Goal: Task Accomplishment & Management: Manage account settings

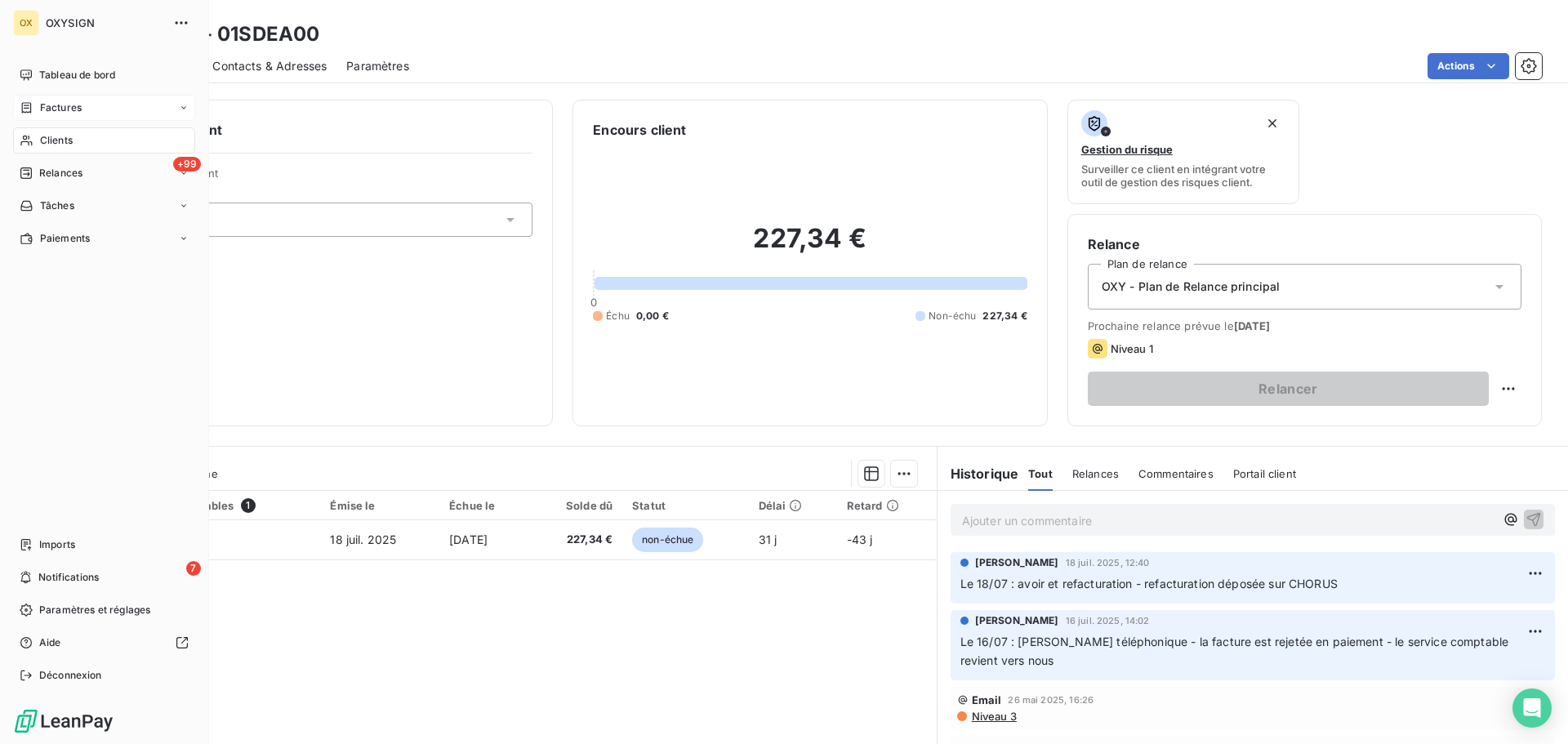
click at [37, 108] on div "Factures" at bounding box center [50, 108] width 62 height 14
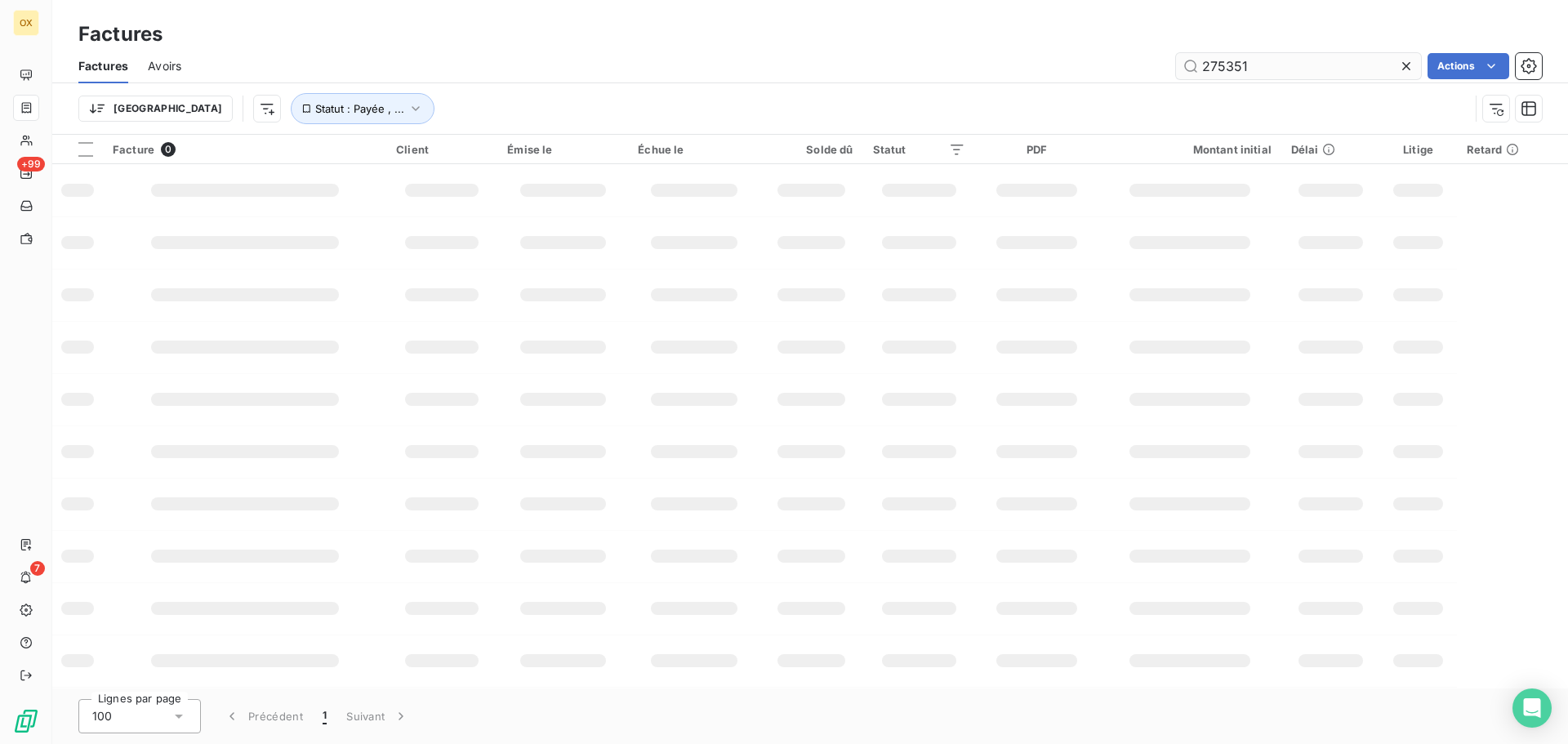
drag, startPoint x: 1278, startPoint y: 80, endPoint x: 1247, endPoint y: 65, distance: 34.4
click at [1227, 67] on div "Factures Avoirs 275351 Actions" at bounding box center [809, 66] width 1516 height 35
click at [1252, 62] on input "275351" at bounding box center [1298, 65] width 245 height 26
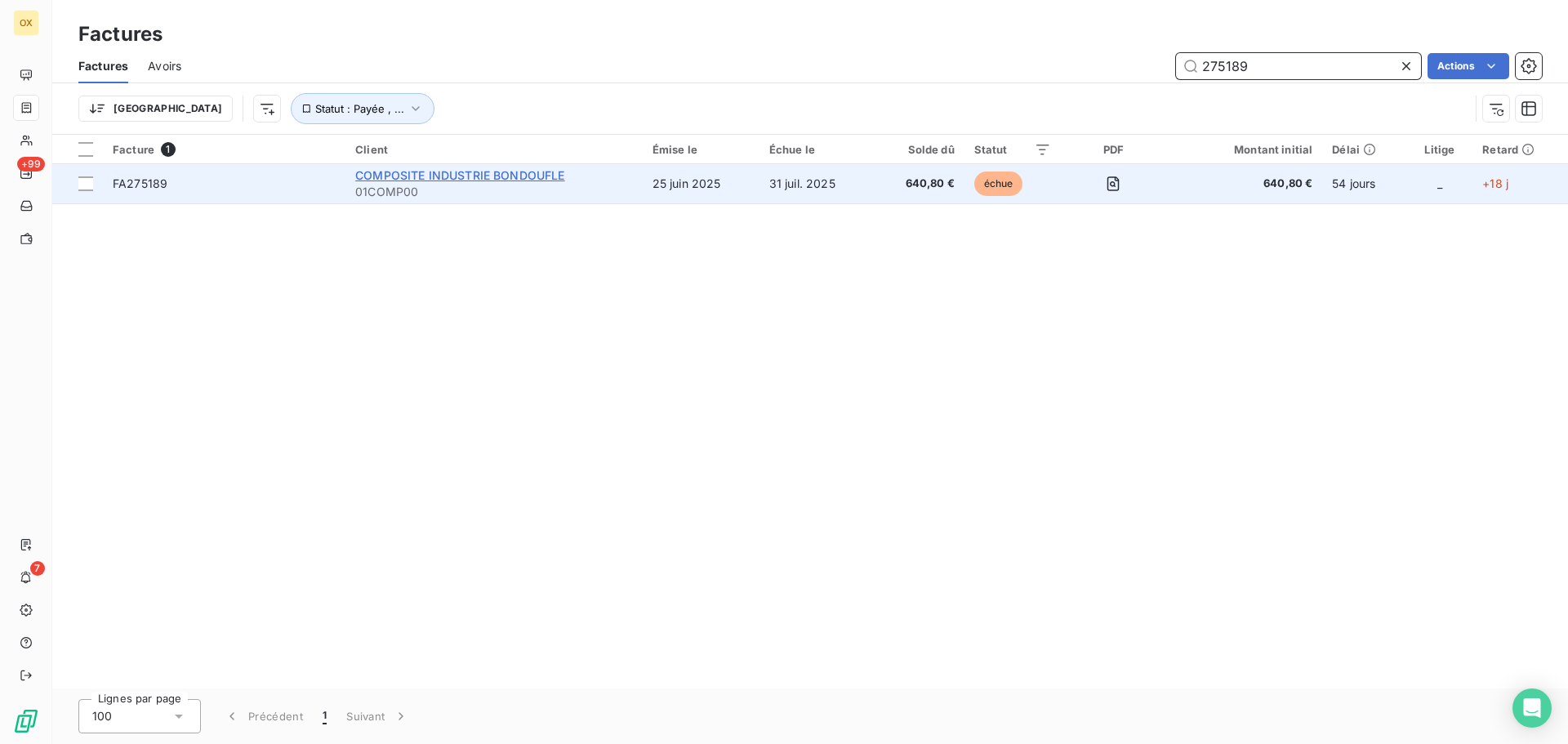
type input "275189"
click at [450, 180] on span "COMPOSITE INDUSTRIE BONDOUFLE" at bounding box center [460, 175] width 209 height 13
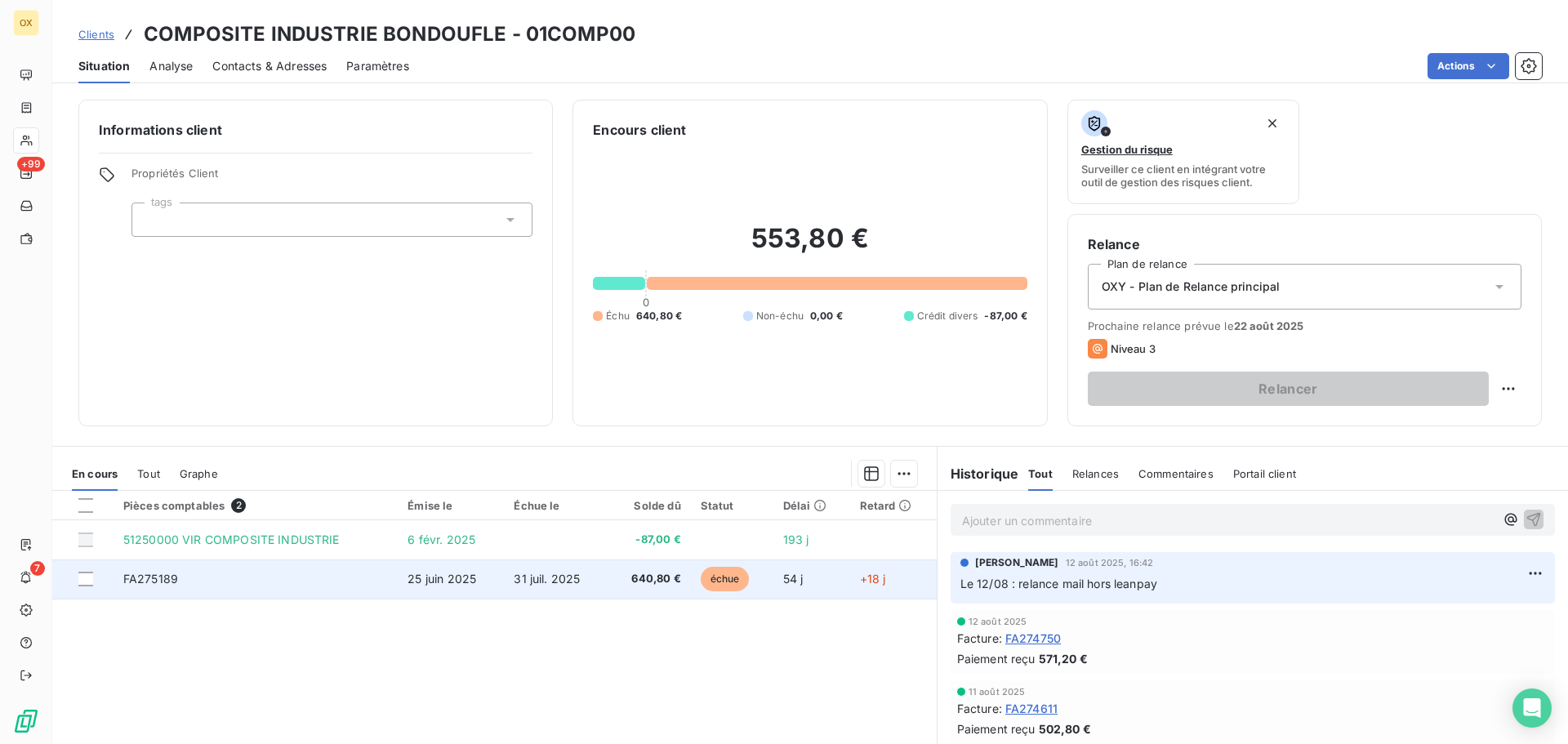
click at [626, 577] on span "640,80 €" at bounding box center [649, 579] width 63 height 16
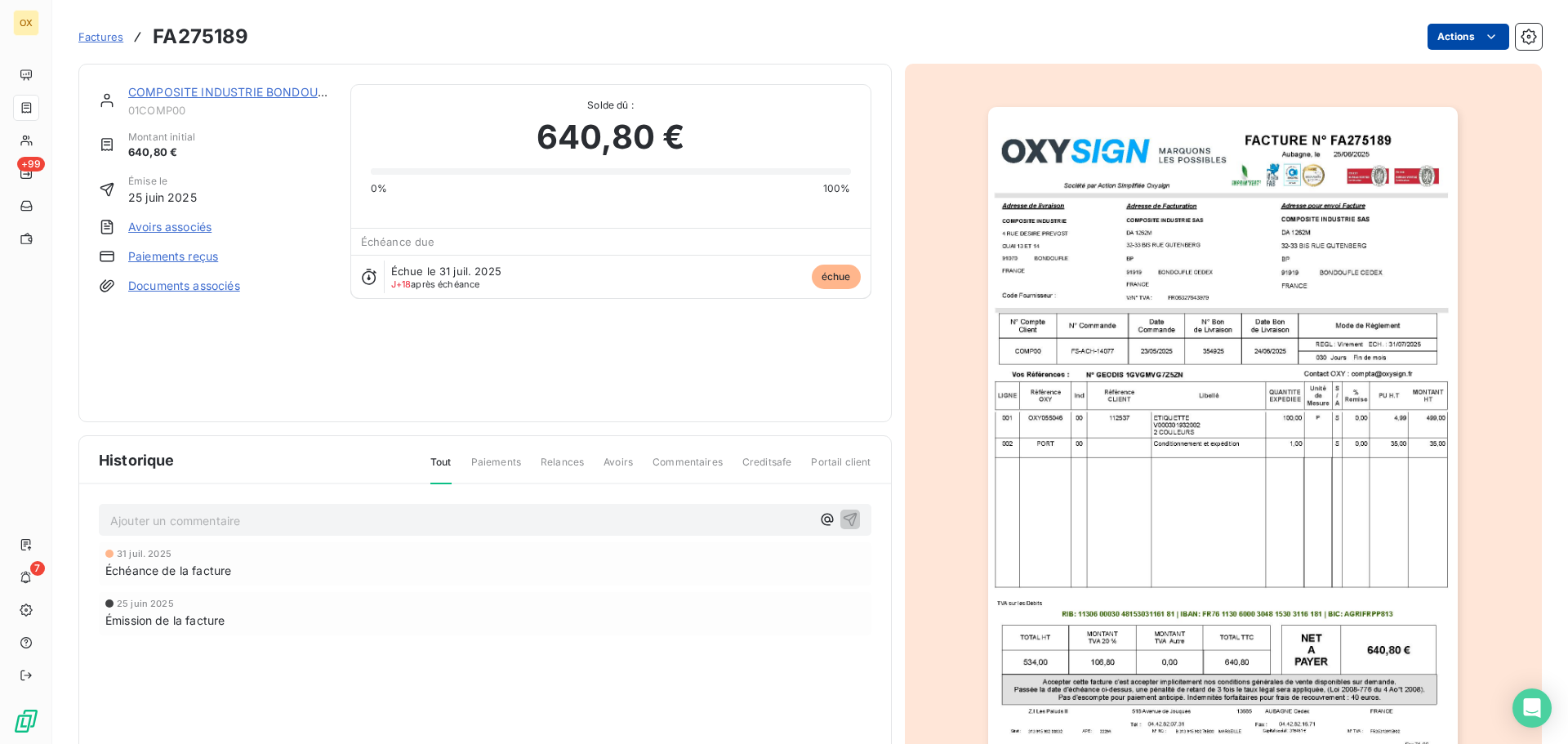
click at [1459, 35] on html "OX +99 7 Factures FA275189 Actions COMPOSITE INDUSTRIE BONDOUFLE 01COMP00 Monta…" at bounding box center [784, 372] width 1568 height 744
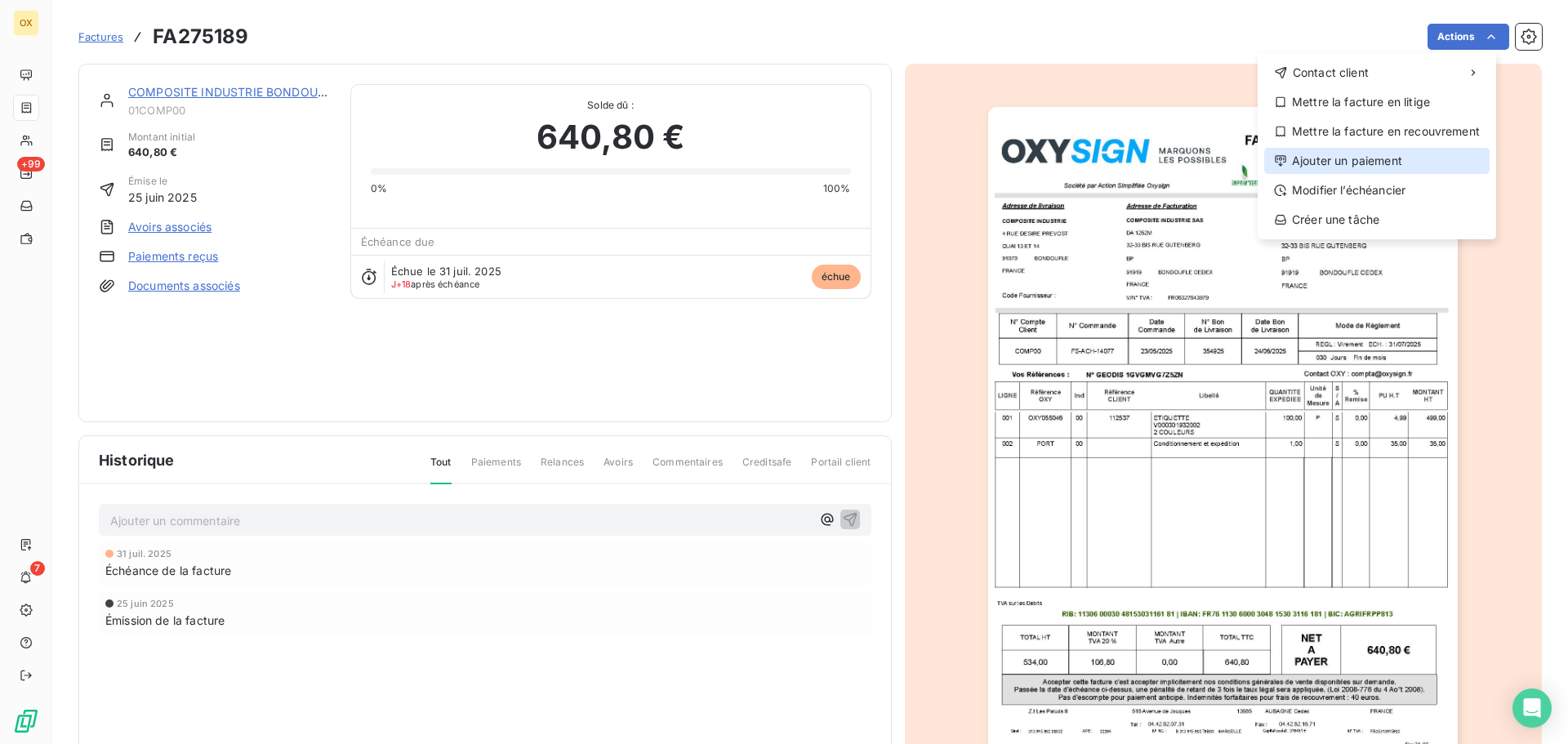
click at [1378, 153] on div "Ajouter un paiement" at bounding box center [1377, 160] width 226 height 26
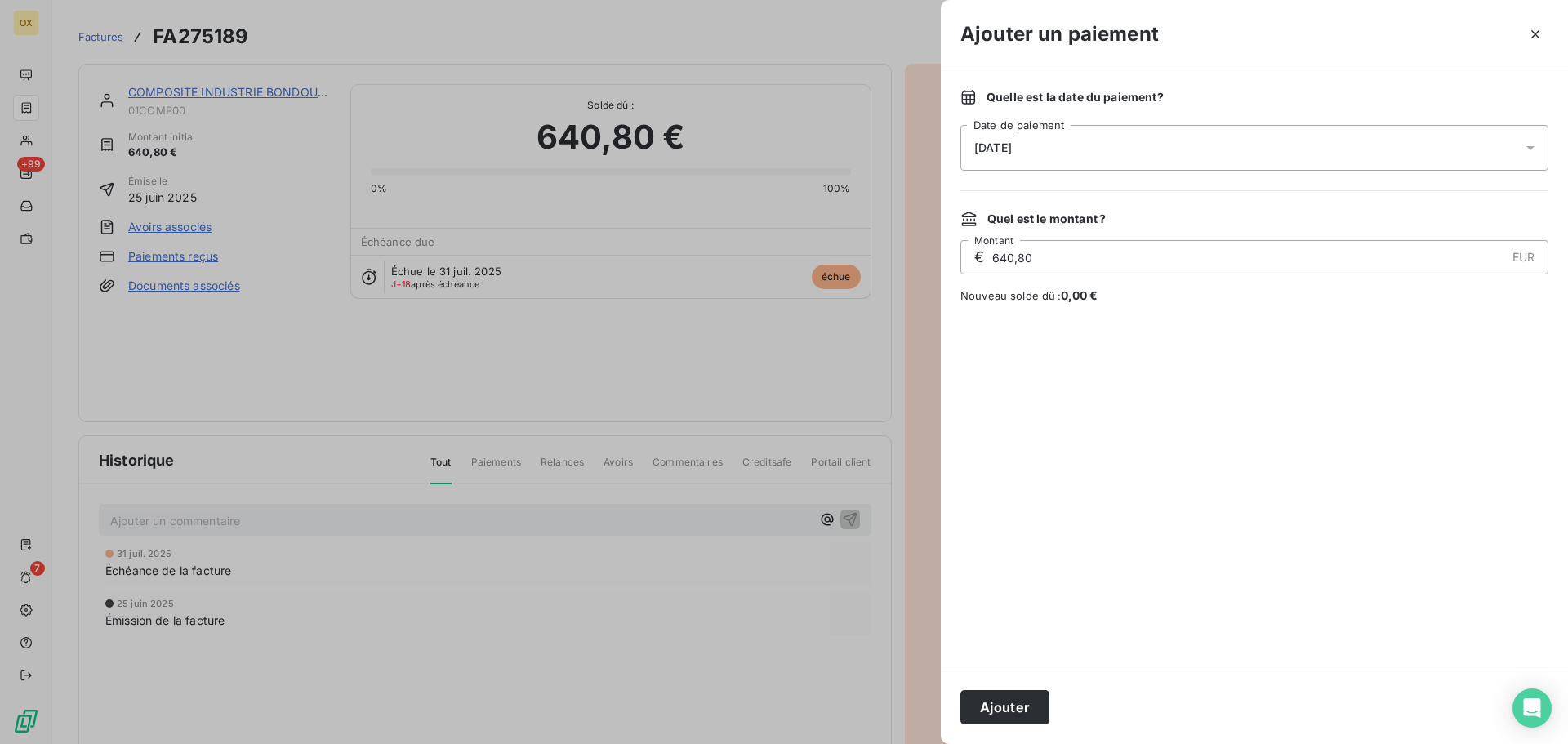
click at [1019, 156] on div "[DATE]" at bounding box center [1254, 148] width 588 height 46
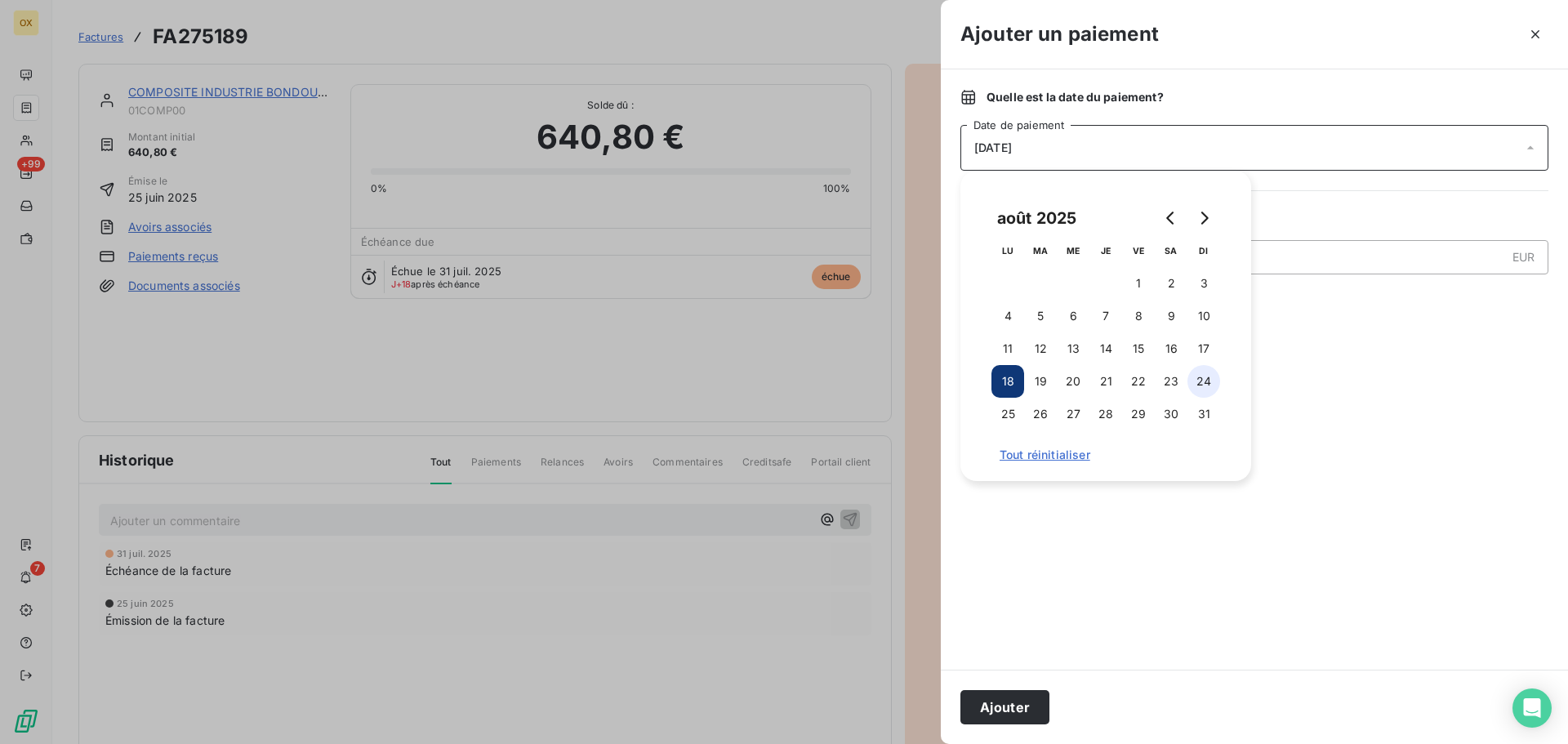
click at [1207, 375] on button "24" at bounding box center [1204, 381] width 33 height 33
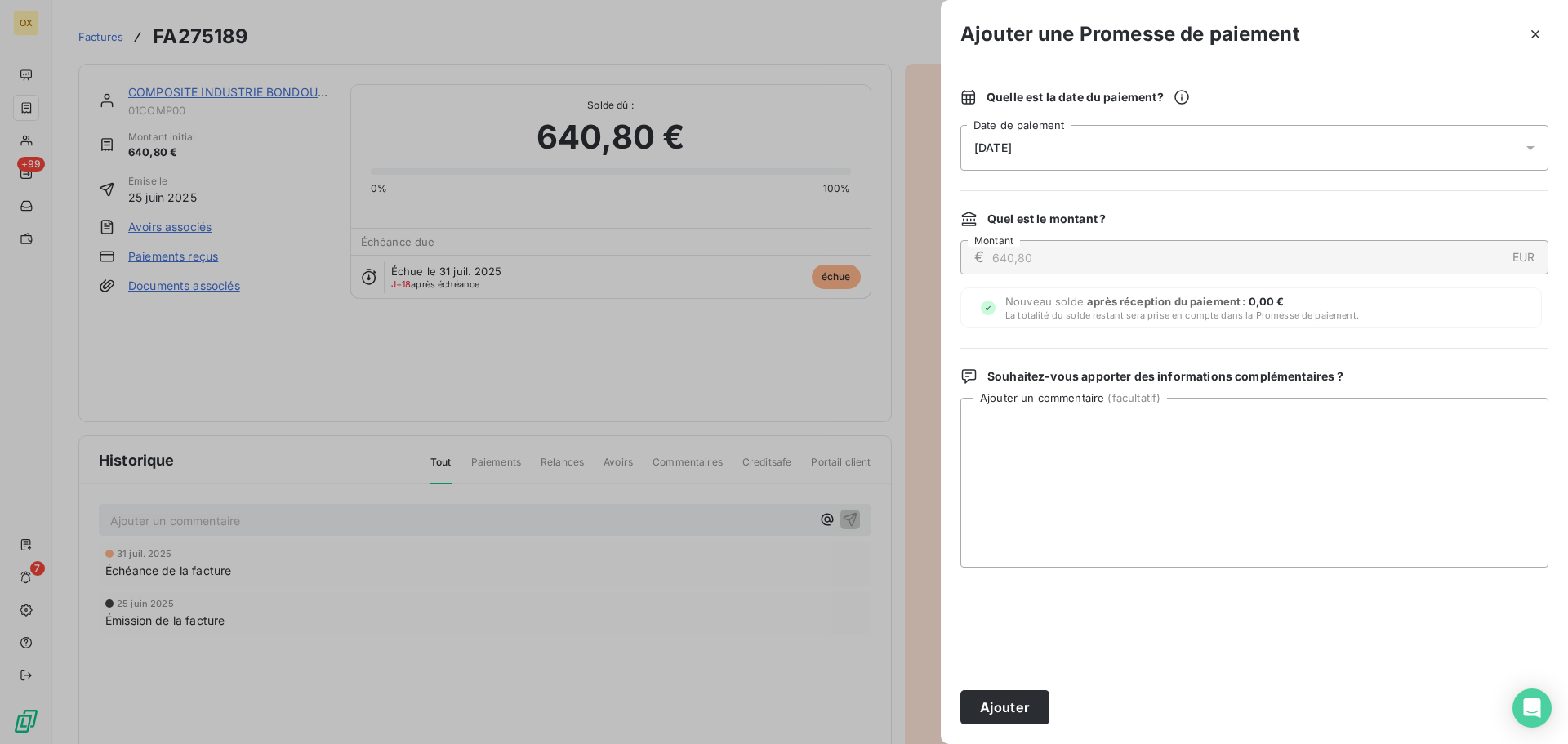
drag, startPoint x: 1025, startPoint y: 694, endPoint x: 1122, endPoint y: 638, distance: 112.0
click at [1025, 693] on button "Ajouter" at bounding box center [1004, 708] width 89 height 35
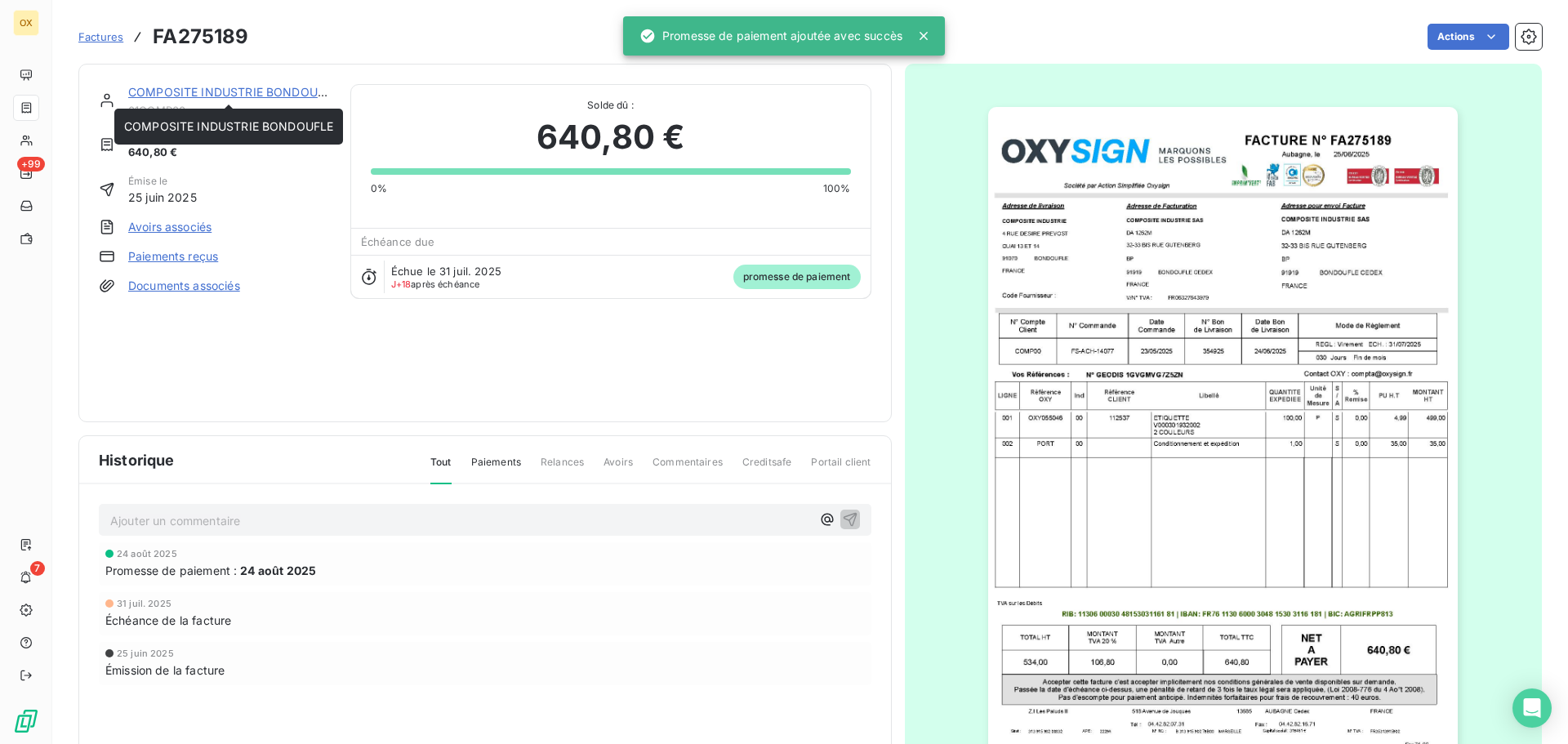
click at [189, 90] on link "COMPOSITE INDUSTRIE BONDOUFLE" at bounding box center [233, 91] width 209 height 13
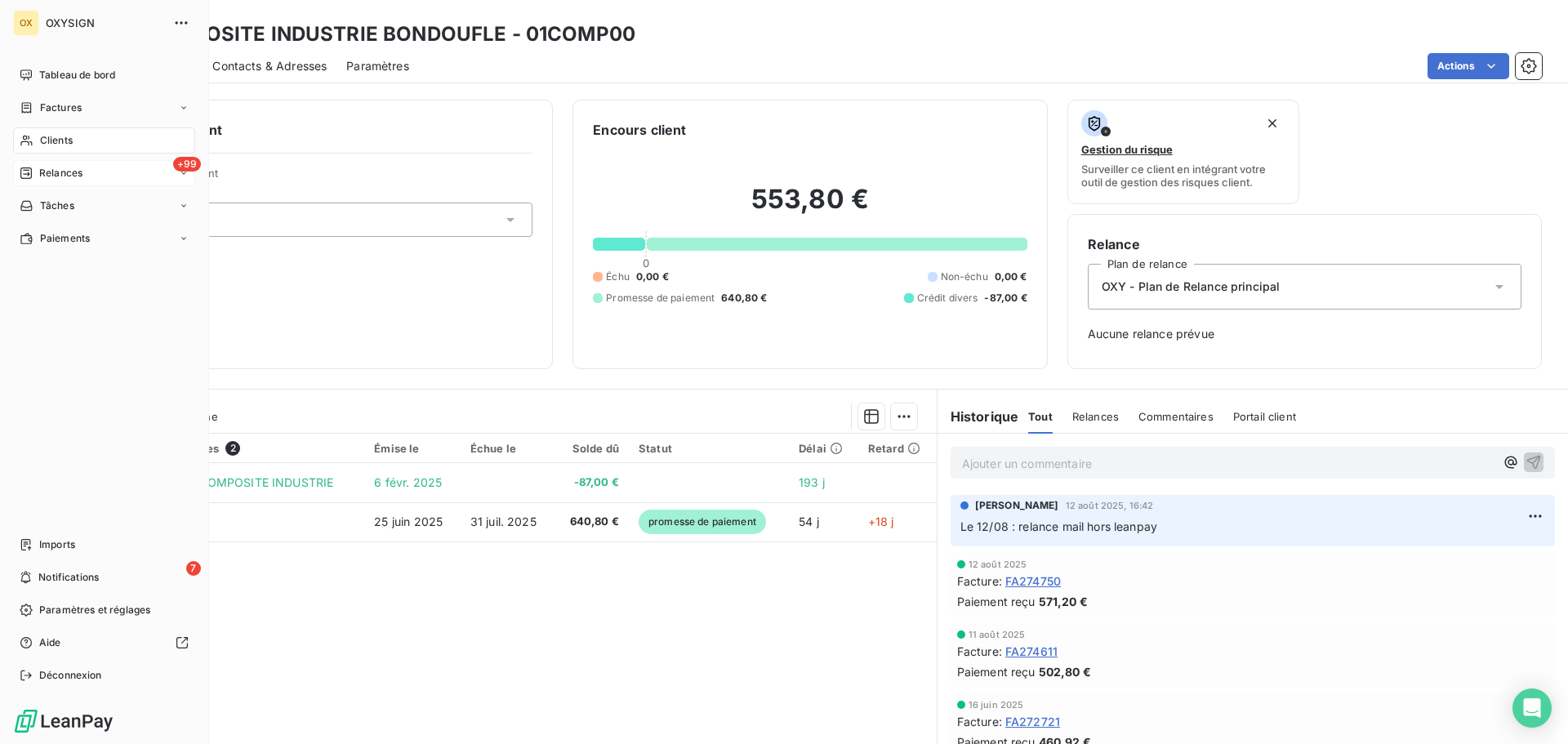
click at [46, 173] on span "Relances" at bounding box center [60, 173] width 43 height 14
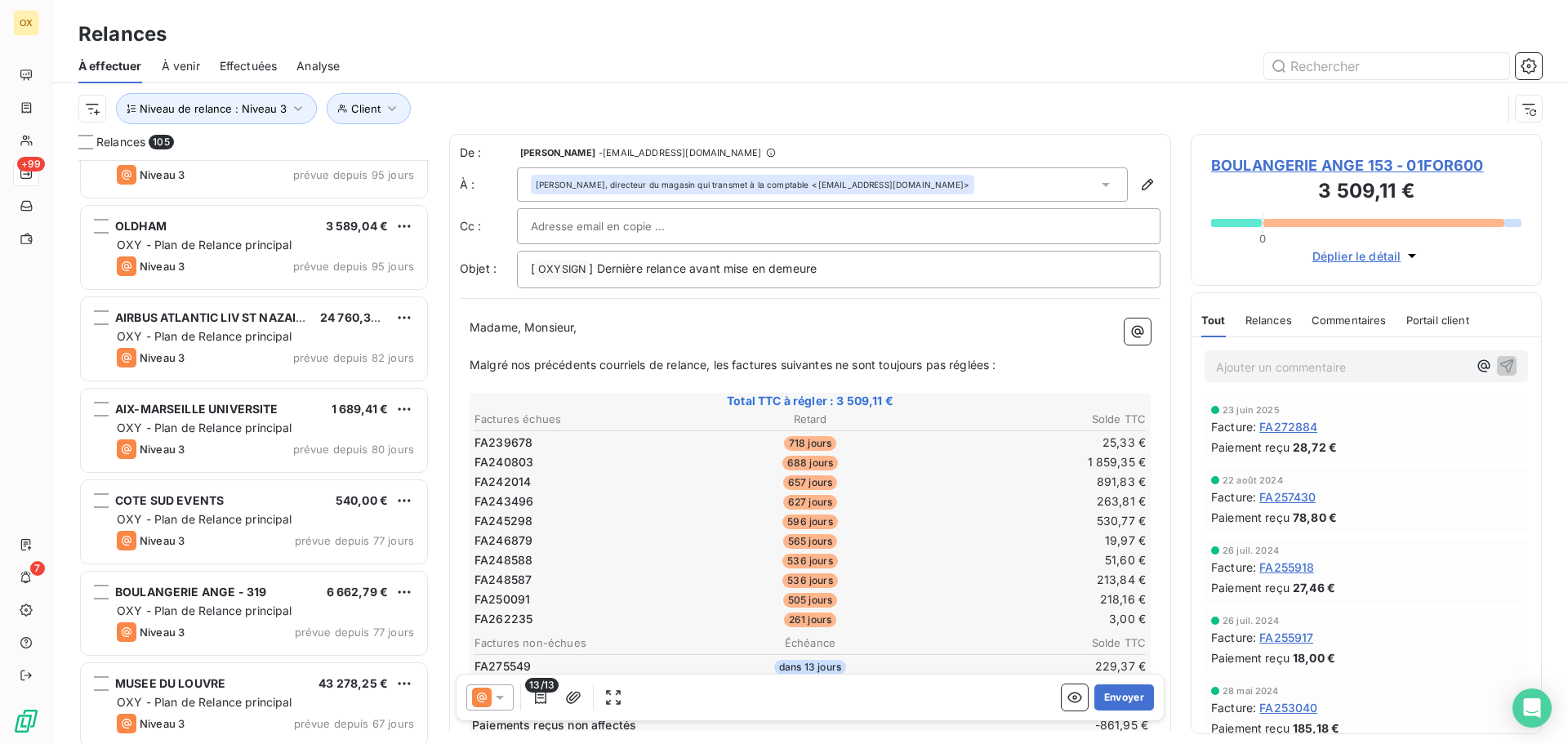
scroll to position [1879, 0]
click at [285, 102] on button "Niveau de relance : Niveau 3" at bounding box center [216, 108] width 201 height 31
click at [439, 161] on div "Niveau 3" at bounding box center [455, 151] width 235 height 35
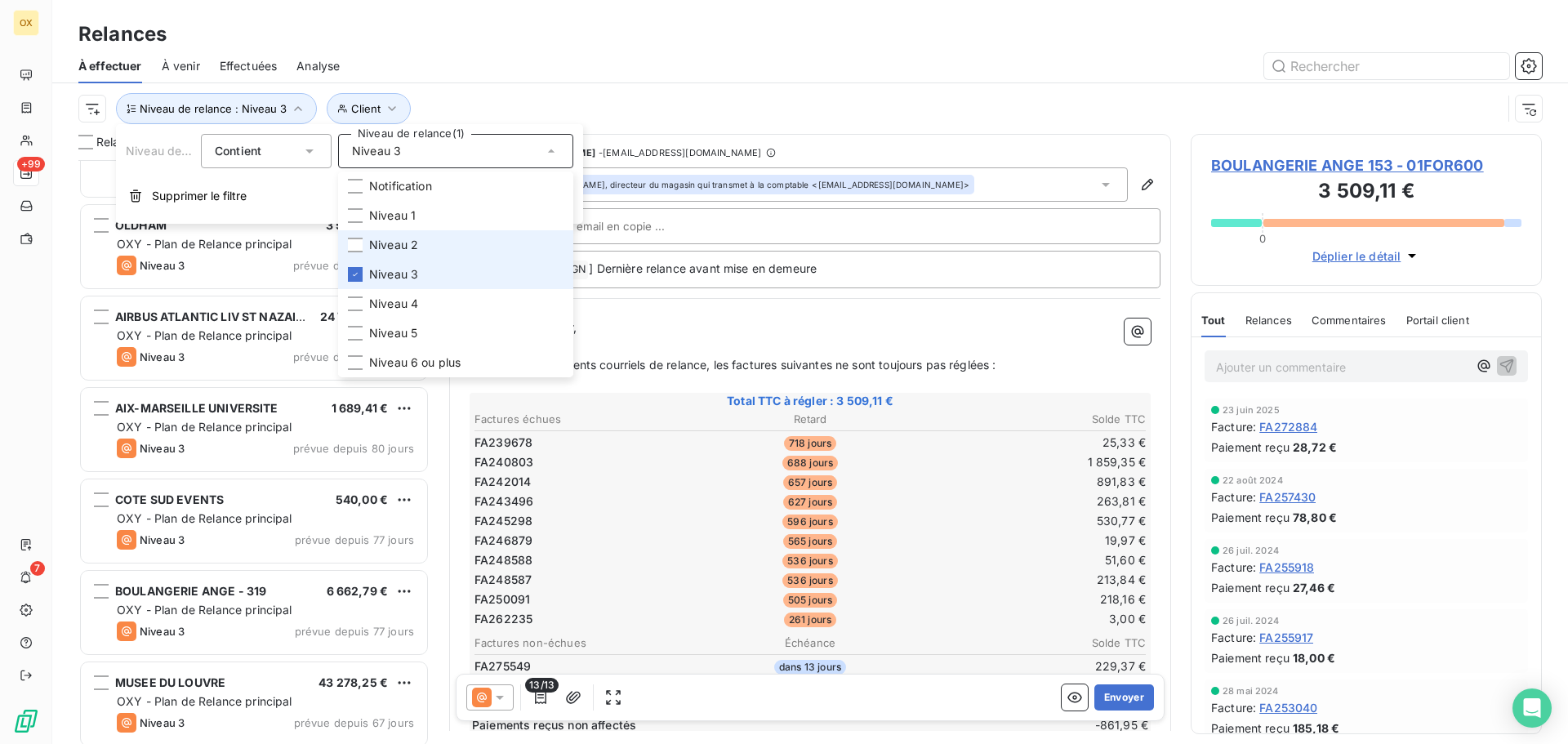
drag, startPoint x: 358, startPoint y: 277, endPoint x: 411, endPoint y: 256, distance: 57.0
click at [358, 277] on icon at bounding box center [355, 275] width 10 height 10
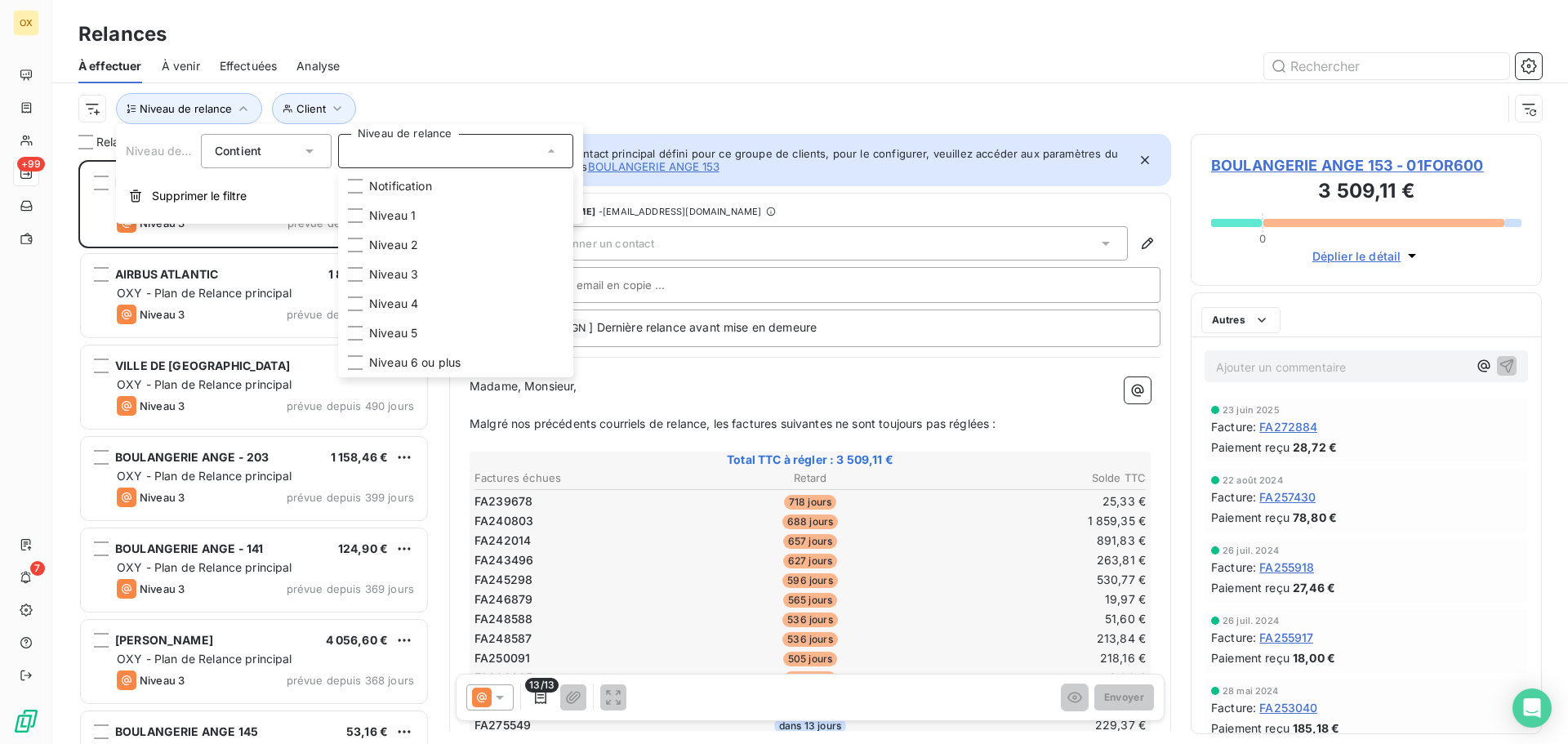
scroll to position [571, 339]
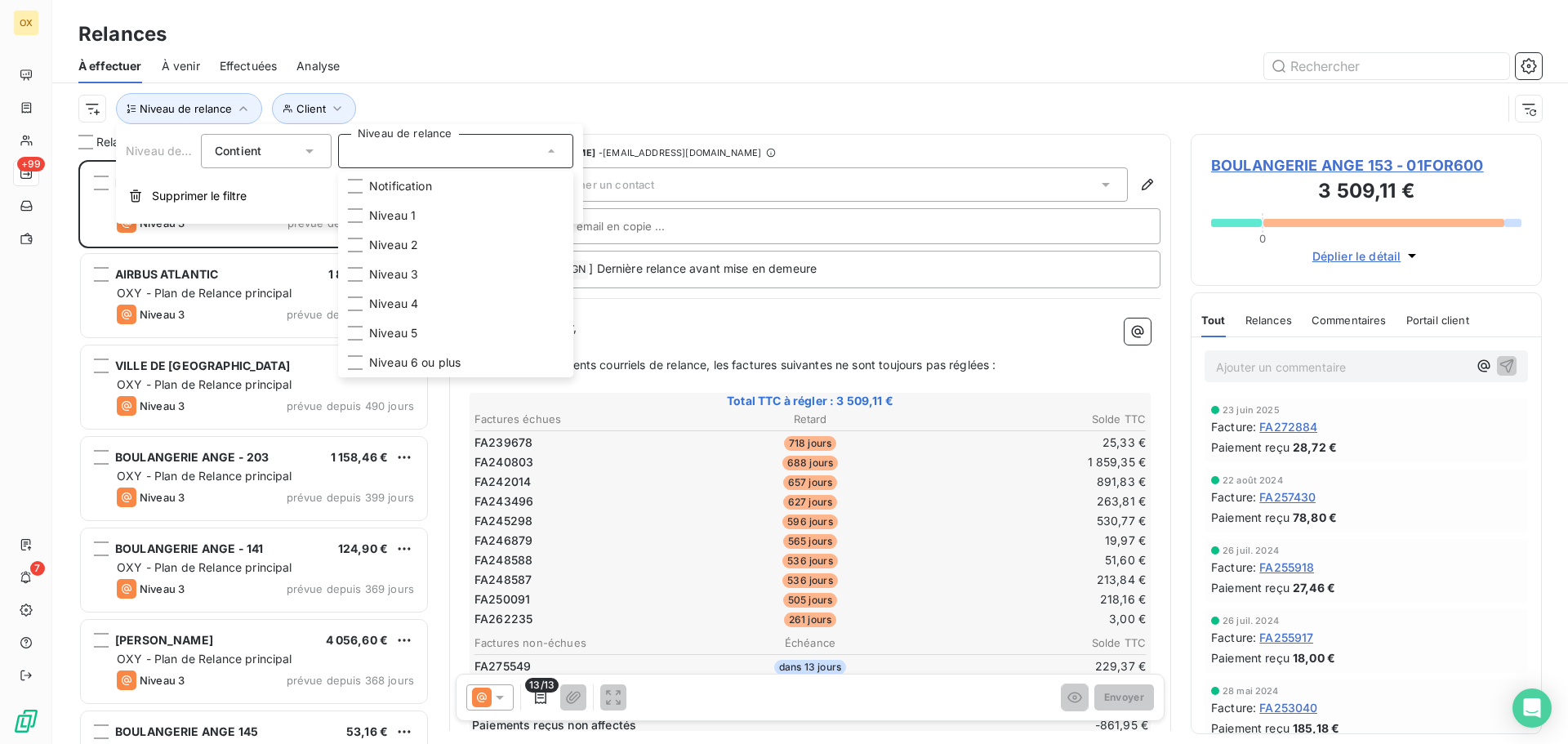
click at [536, 60] on div at bounding box center [951, 65] width 1183 height 26
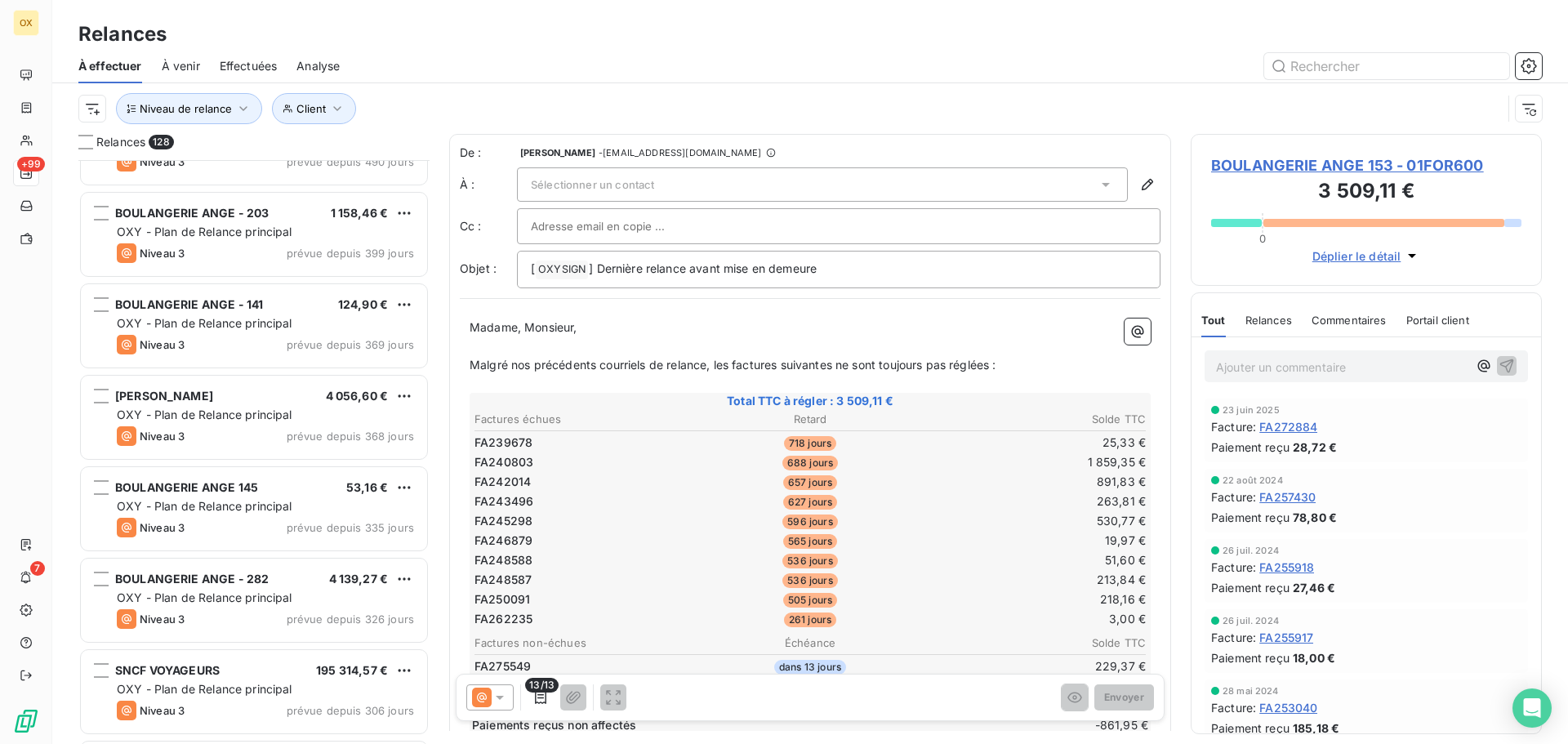
scroll to position [246, 0]
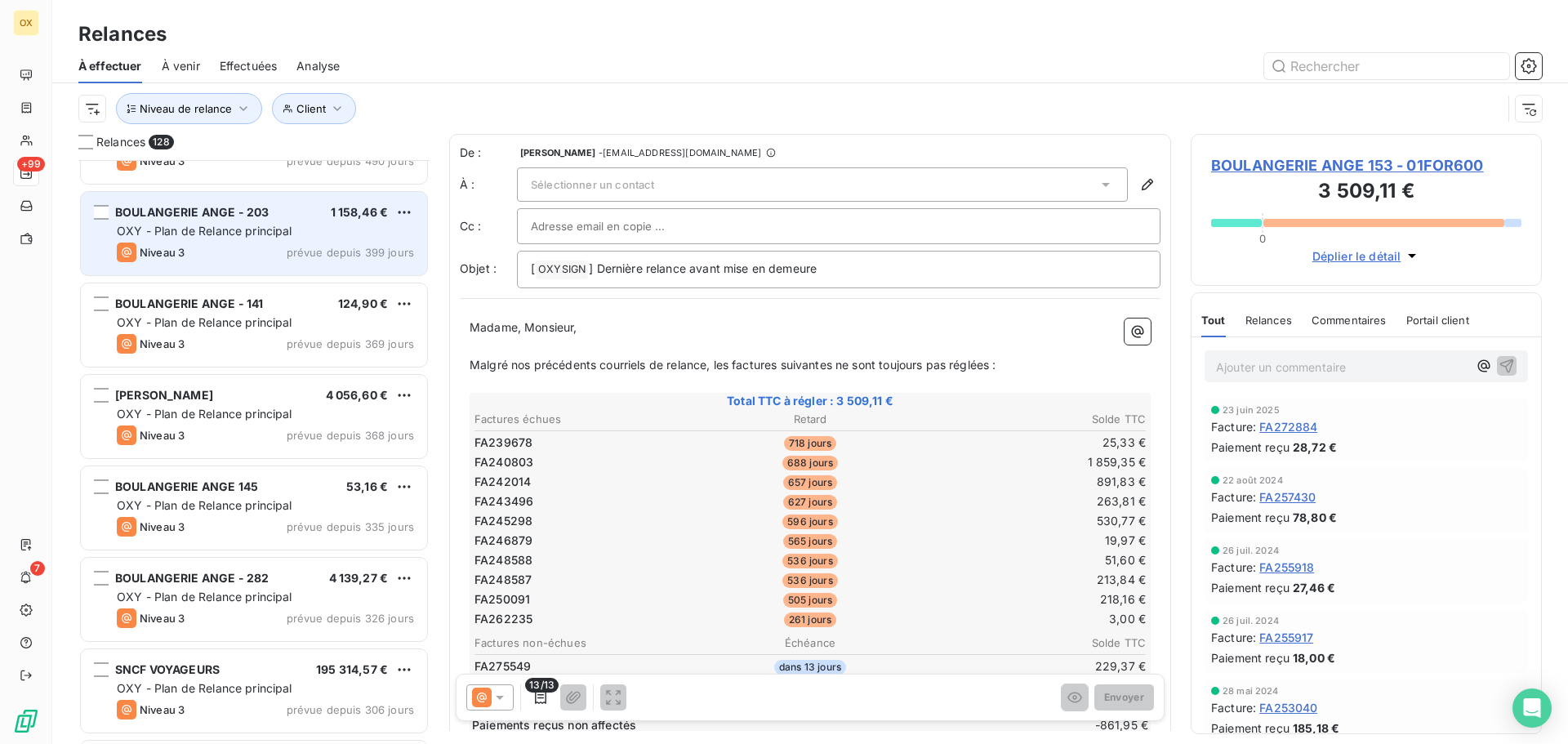
click at [212, 251] on div "Niveau 3 prévue depuis 399 jours" at bounding box center [266, 252] width 298 height 19
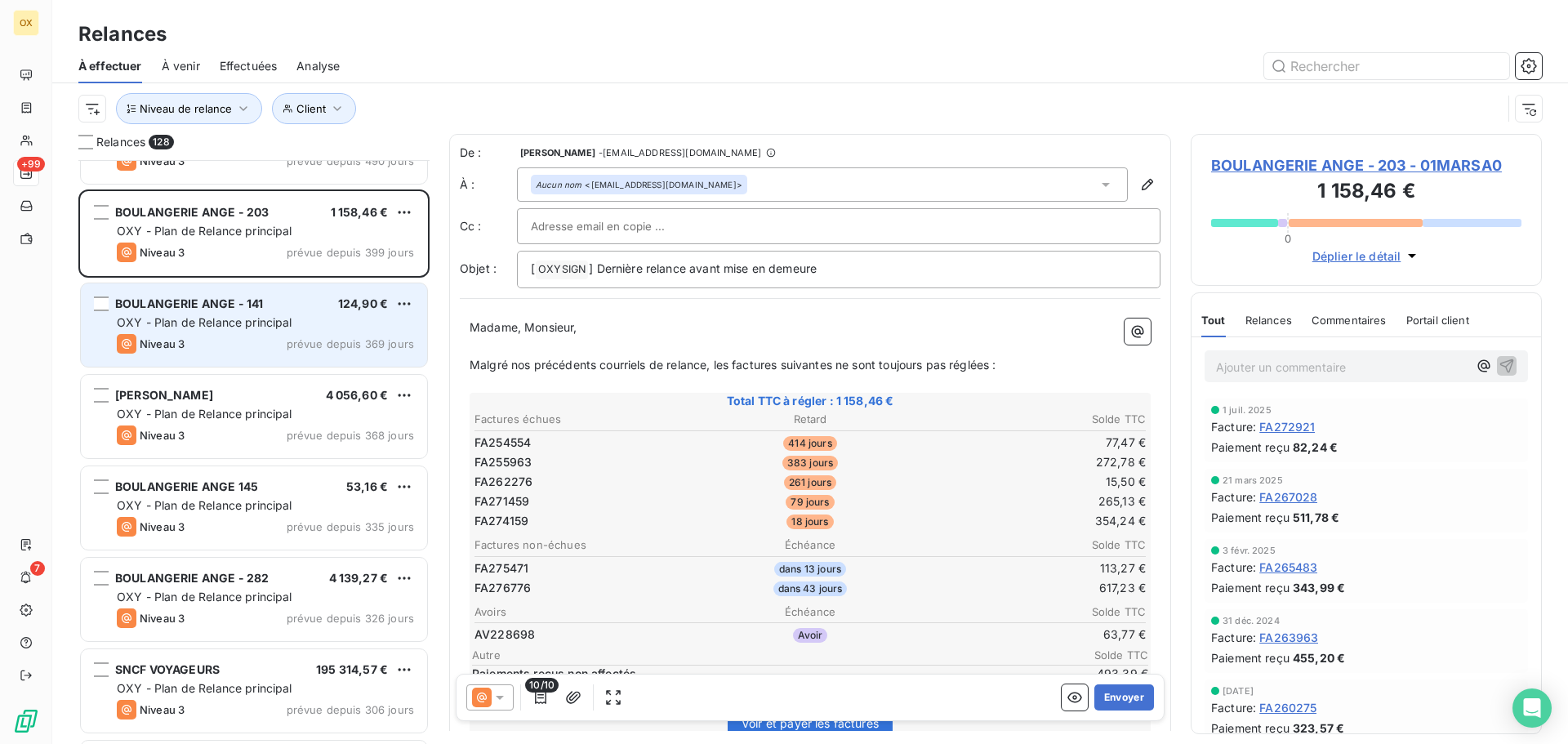
click at [208, 300] on span "BOULANGERIE ANGE - 141" at bounding box center [189, 303] width 148 height 13
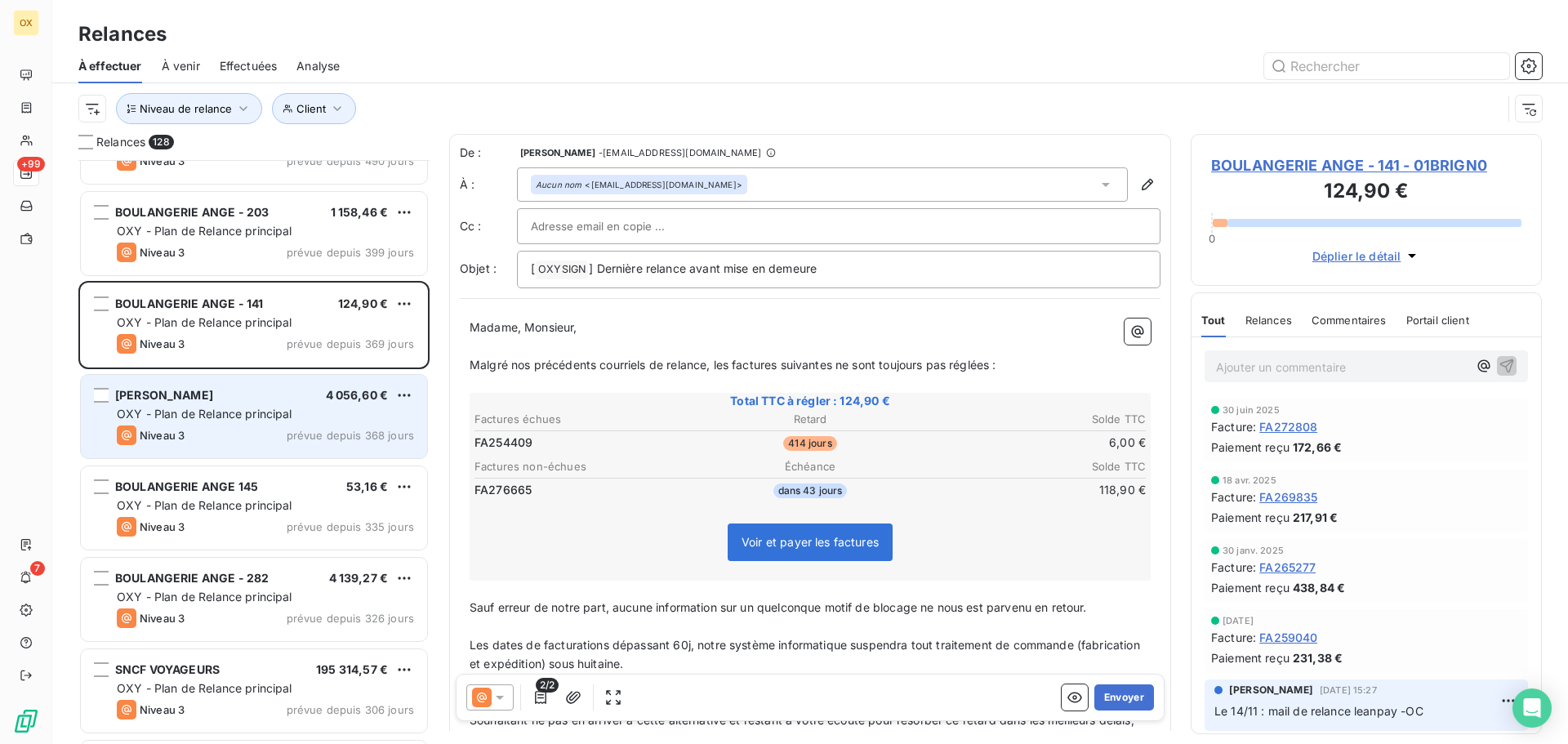
drag, startPoint x: 205, startPoint y: 407, endPoint x: 194, endPoint y: 413, distance: 12.5
click at [205, 407] on span "OXY - Plan de Relance principal" at bounding box center [205, 414] width 176 height 13
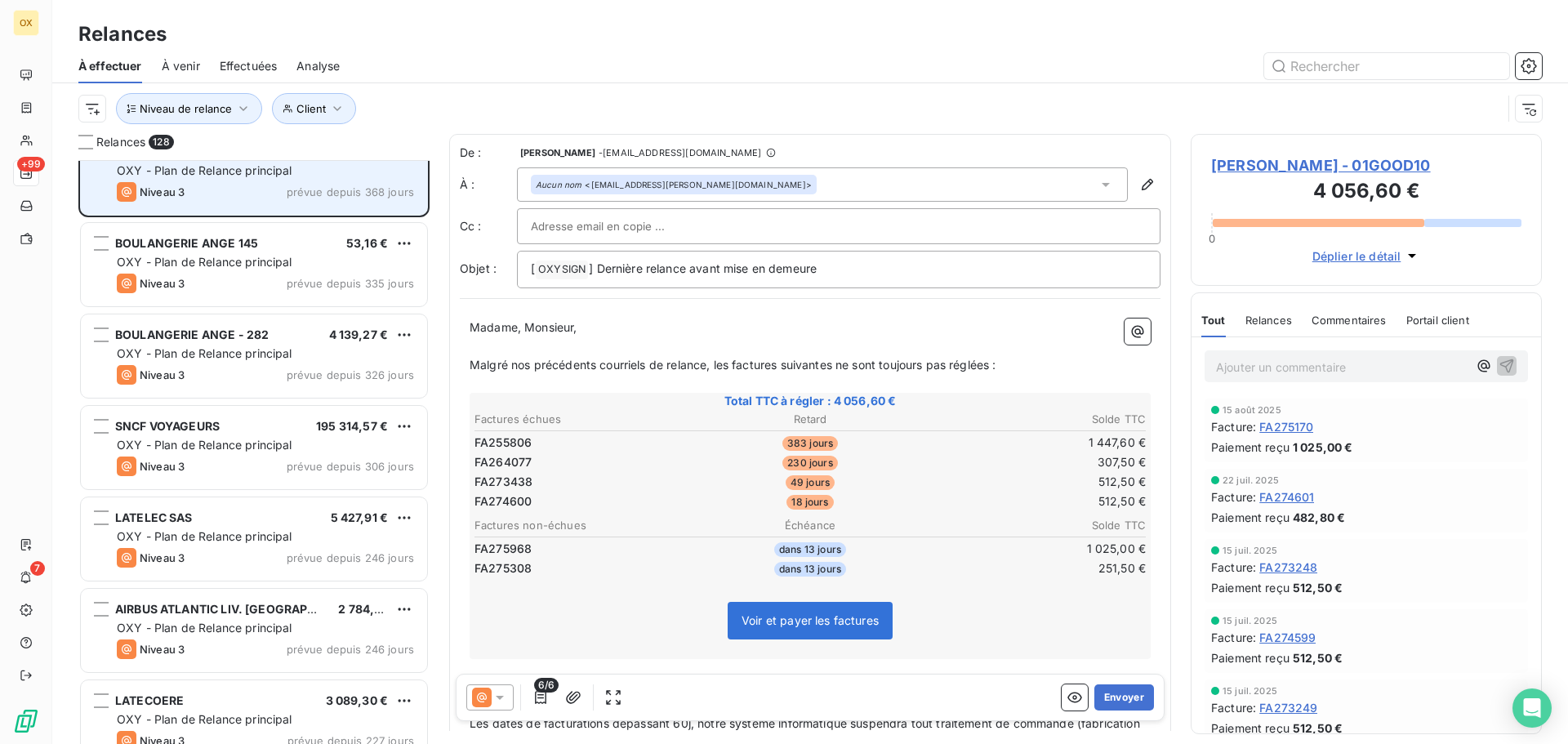
scroll to position [491, 0]
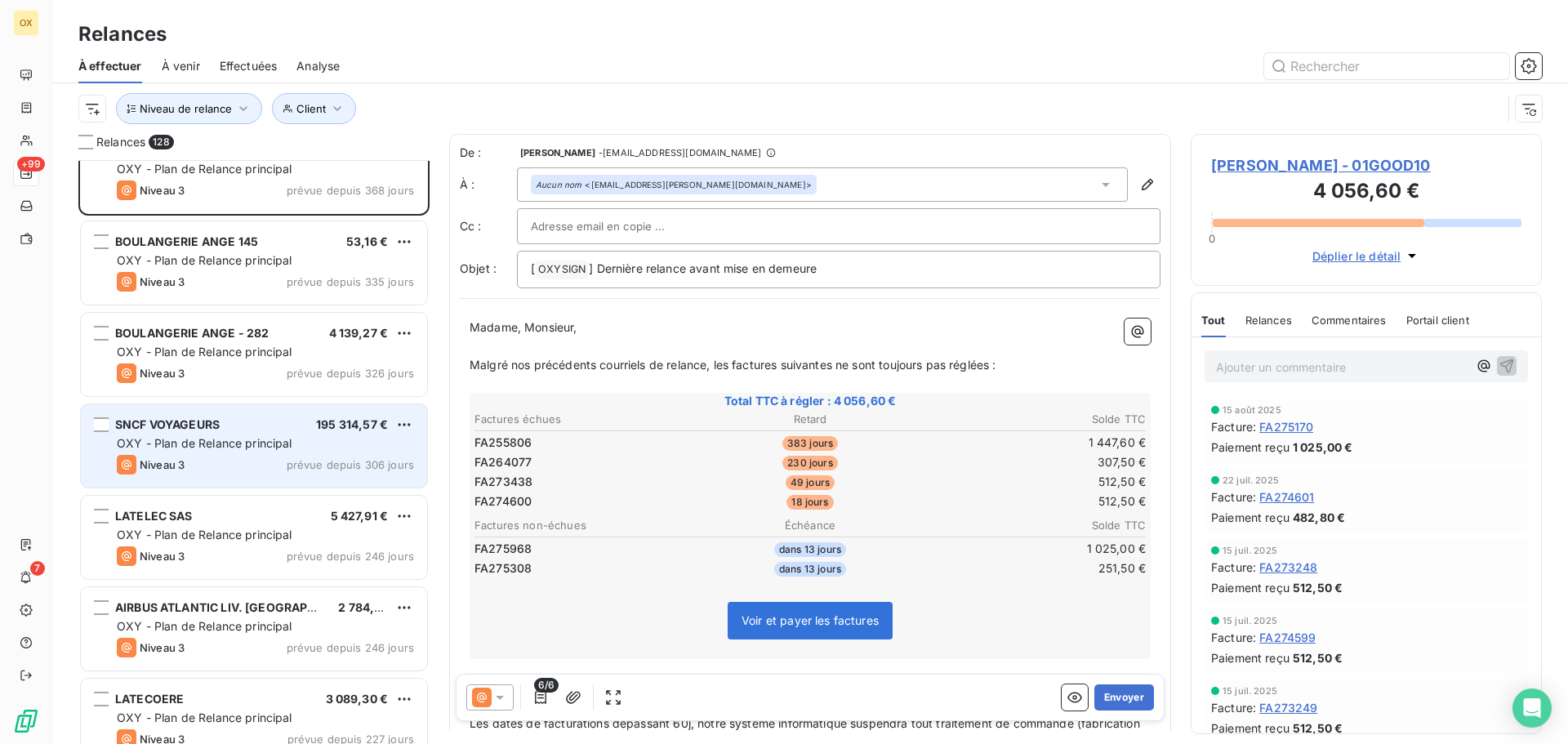
click at [241, 429] on div "SNCF VOYAGEURS 195 314,57 €" at bounding box center [266, 424] width 298 height 14
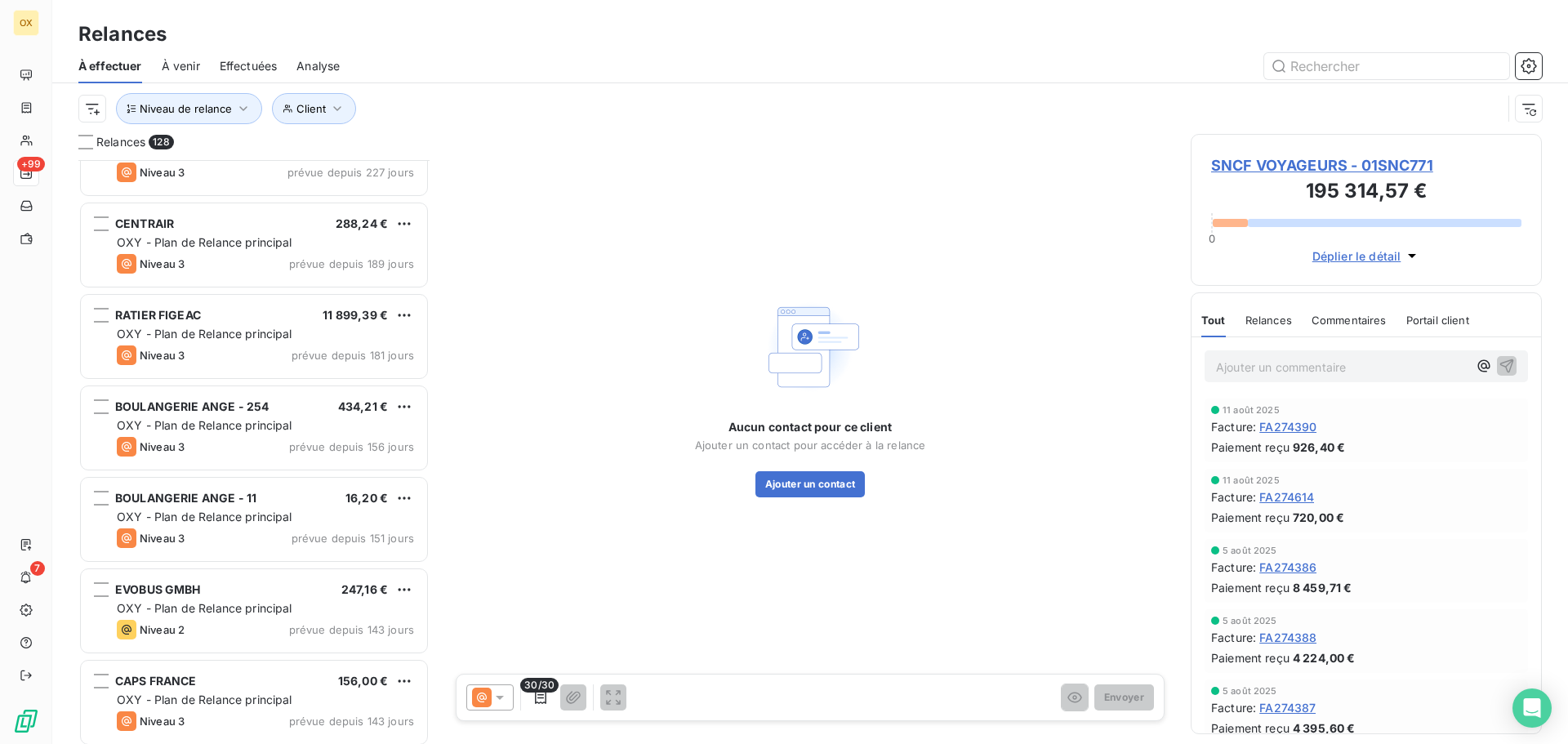
scroll to position [1063, 0]
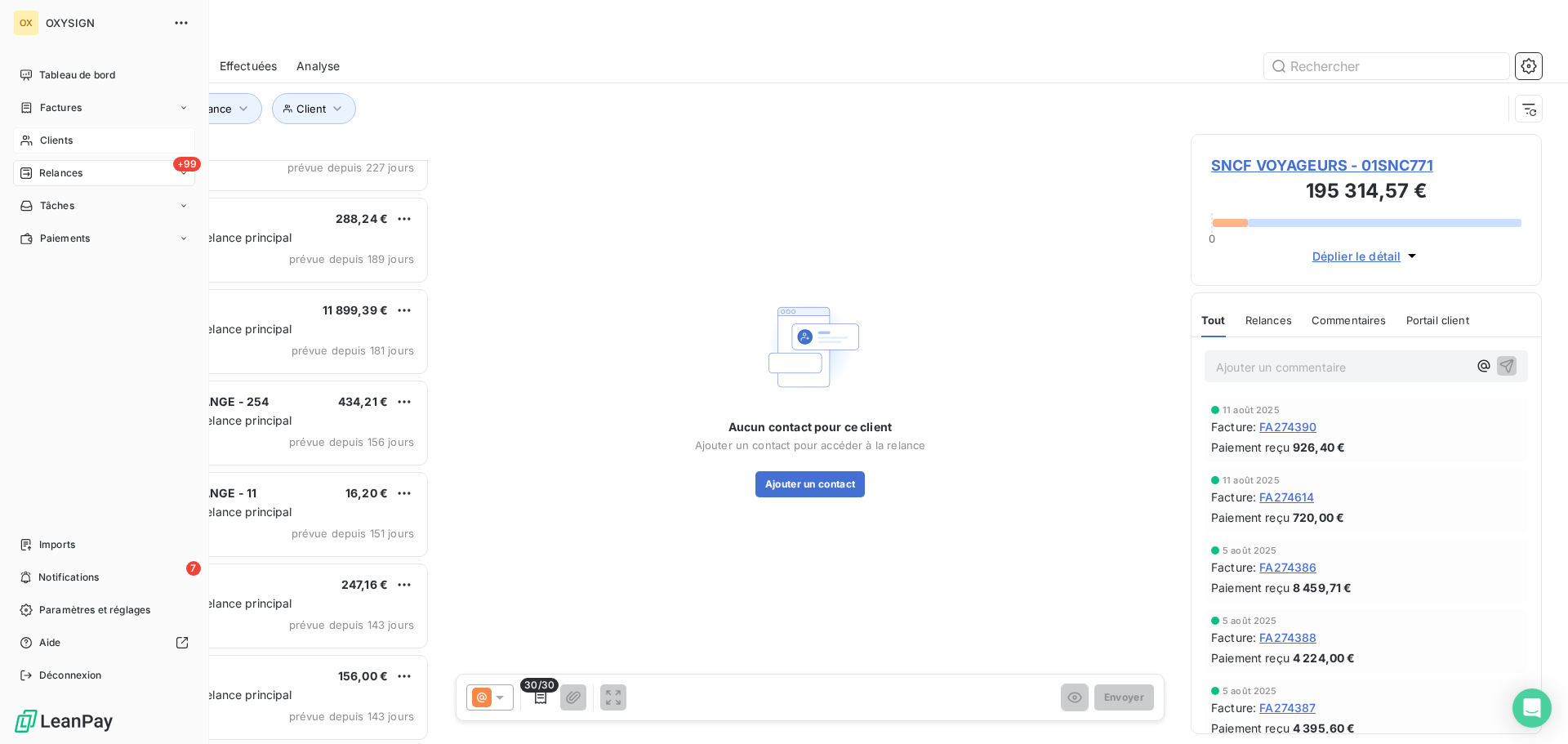
click at [70, 136] on span "Clients" at bounding box center [57, 140] width 33 height 14
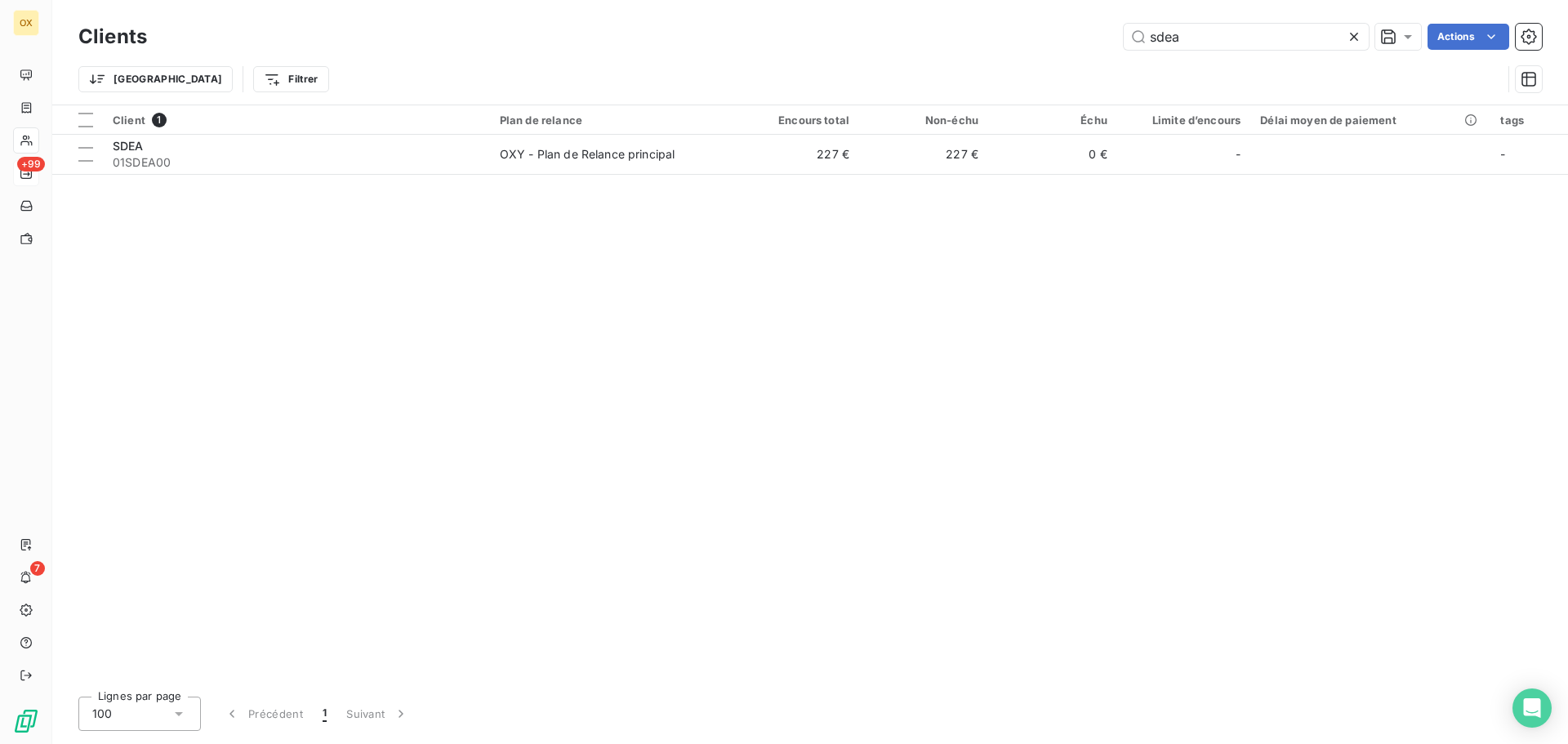
drag, startPoint x: 1245, startPoint y: 36, endPoint x: 1047, endPoint y: 42, distance: 198.1
click at [1047, 42] on div "sdea Actions" at bounding box center [855, 36] width 1375 height 26
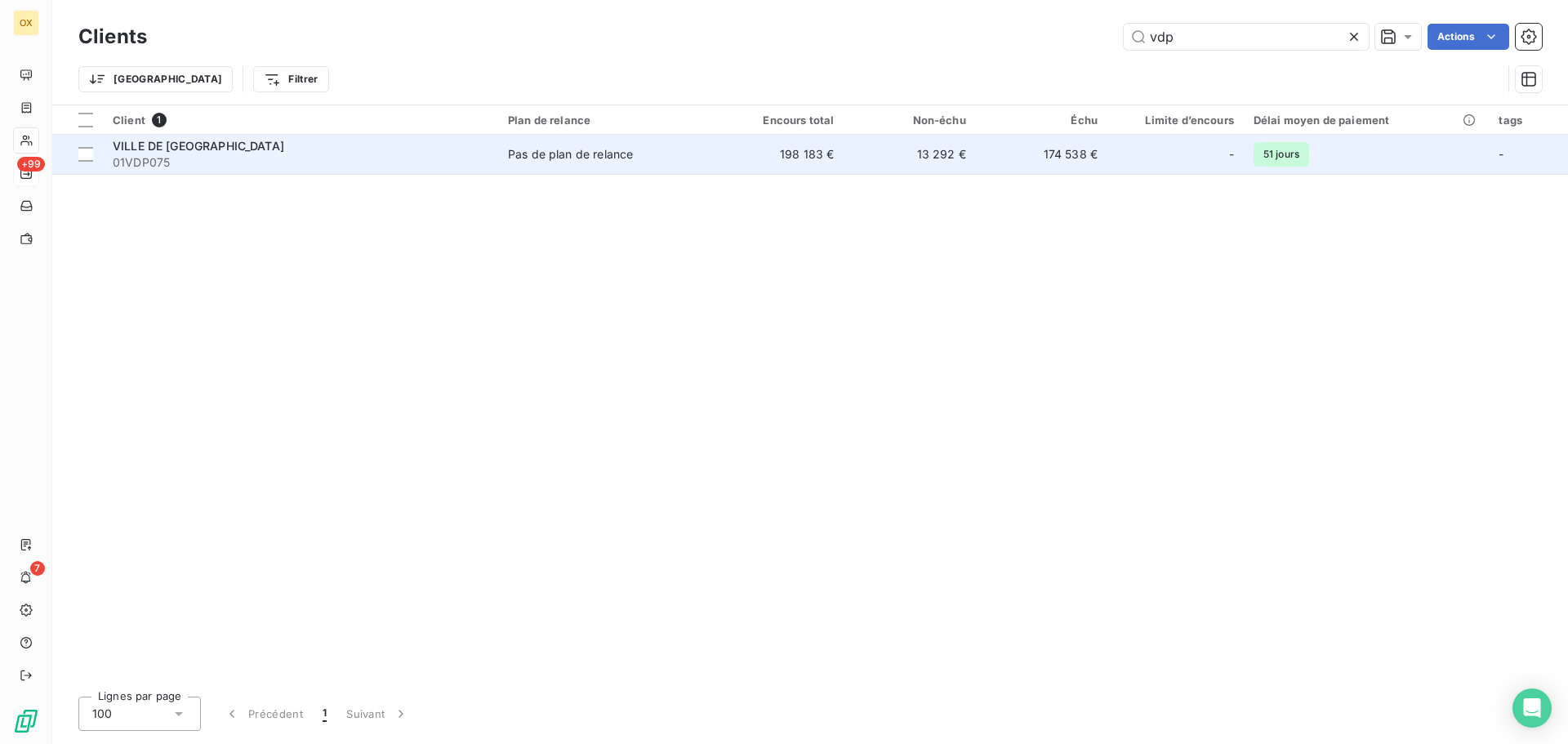
type input "vdp"
click at [254, 145] on div "VILLE DE [GEOGRAPHIC_DATA]" at bounding box center [300, 146] width 375 height 16
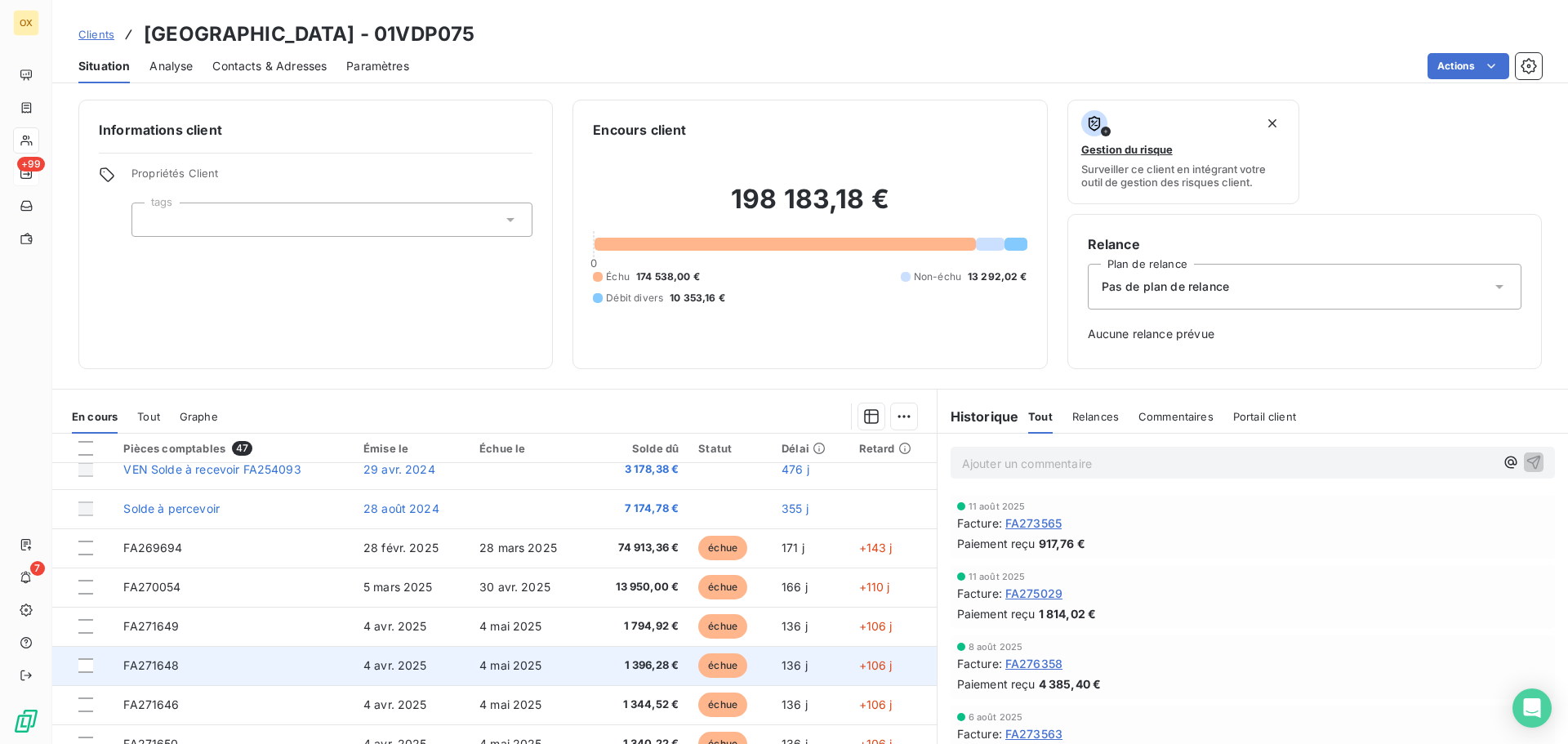
scroll to position [82, 0]
